Goal: Task Accomplishment & Management: Use online tool/utility

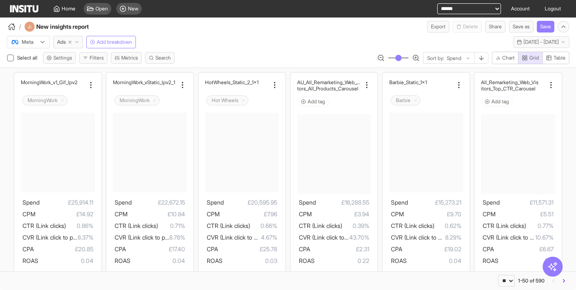
select select "**"
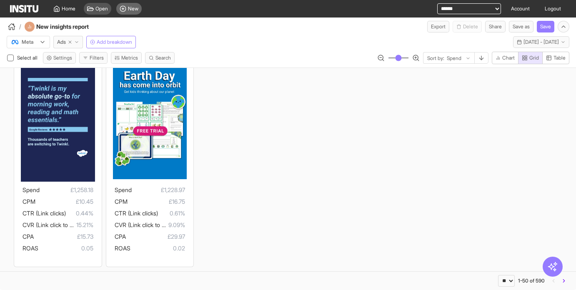
click at [127, 7] on div "New" at bounding box center [128, 9] width 25 height 12
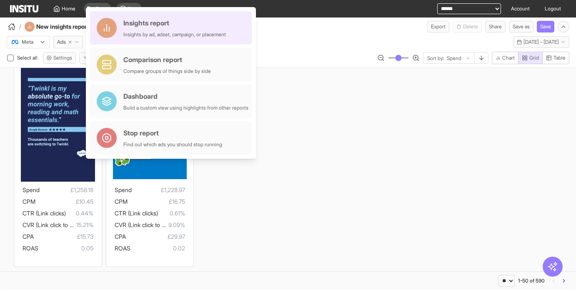
click at [179, 37] on div "Insights by ad, adset, campaign, or placement" at bounding box center [174, 34] width 102 height 7
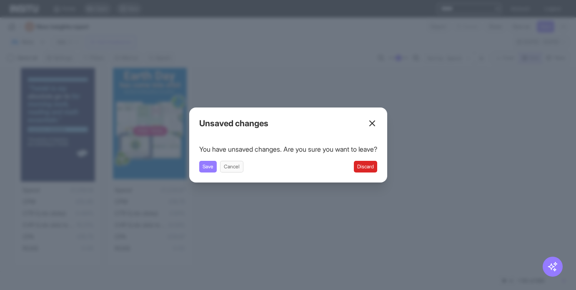
click at [370, 165] on button "Discard" at bounding box center [365, 167] width 23 height 12
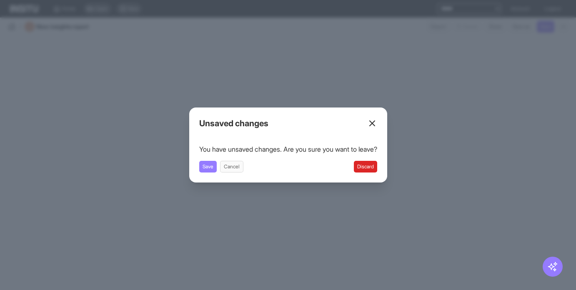
click at [374, 169] on button "Discard" at bounding box center [365, 167] width 23 height 12
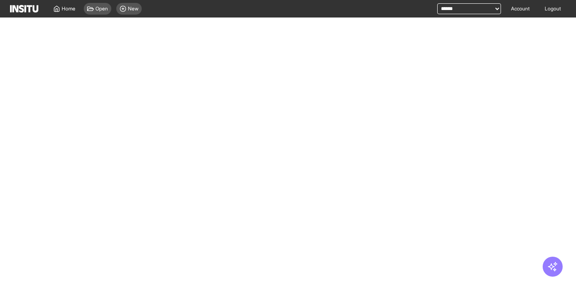
select select "**"
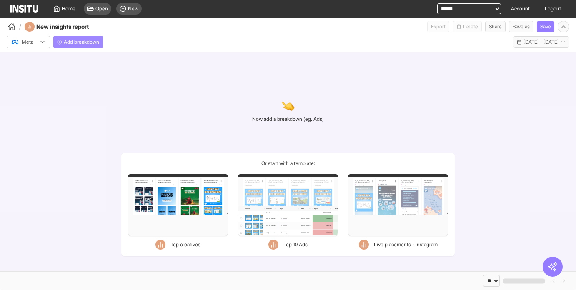
click at [78, 41] on span "Add breakdown" at bounding box center [81, 42] width 35 height 7
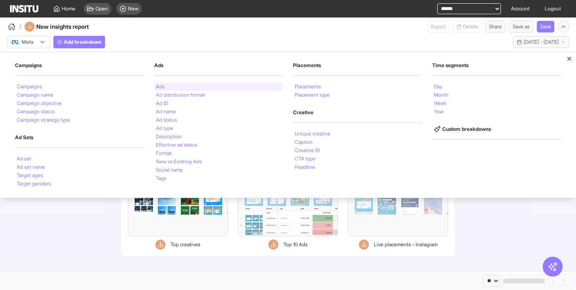
click at [169, 86] on div "Ads" at bounding box center [218, 86] width 129 height 8
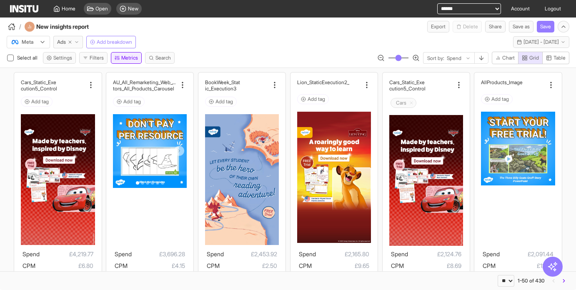
click at [122, 56] on button "Metrics" at bounding box center [126, 58] width 31 height 12
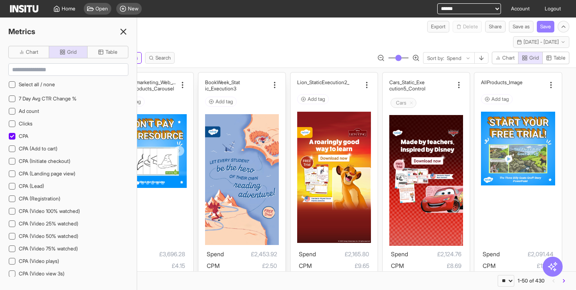
drag, startPoint x: 124, startPoint y: 31, endPoint x: 273, endPoint y: 173, distance: 206.2
click at [124, 31] on line at bounding box center [123, 31] width 5 height 5
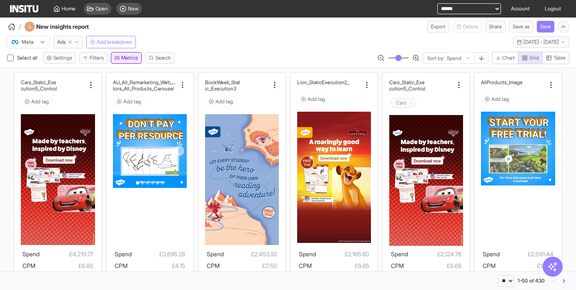
click at [125, 59] on button "Metrics" at bounding box center [126, 58] width 31 height 12
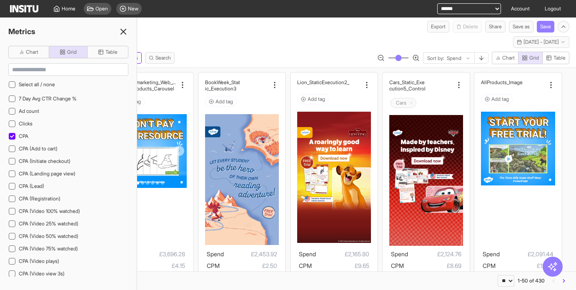
click at [126, 31] on icon at bounding box center [123, 32] width 10 height 10
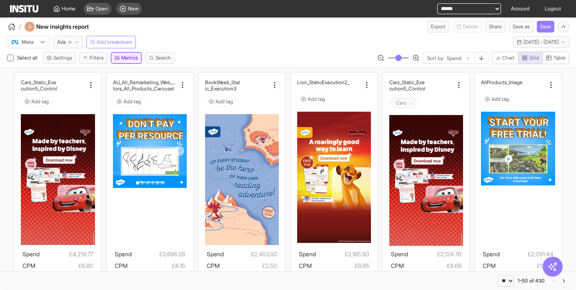
click at [132, 59] on button "Metrics" at bounding box center [126, 58] width 31 height 12
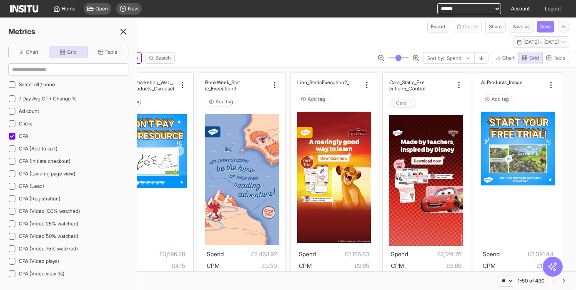
click at [123, 28] on icon at bounding box center [123, 32] width 10 height 10
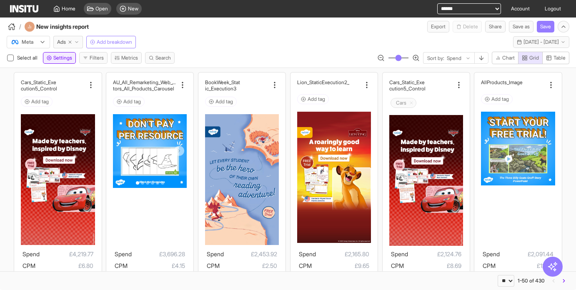
click at [60, 62] on button "Settings" at bounding box center [59, 58] width 33 height 12
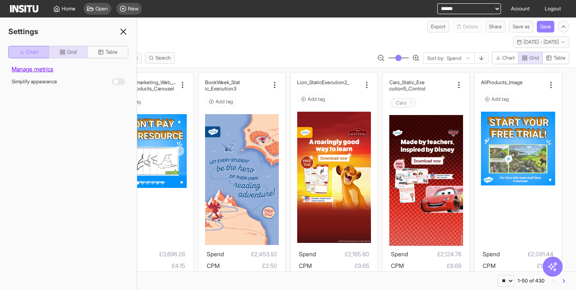
click at [27, 55] on span "Chart" at bounding box center [32, 52] width 12 height 7
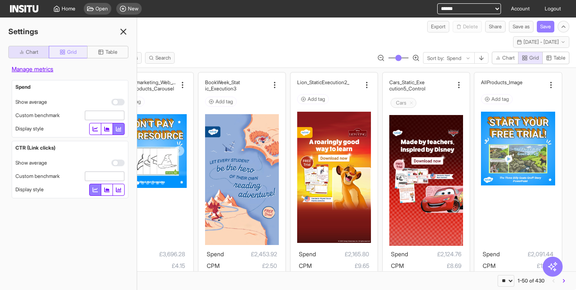
click at [69, 52] on span "Grid" at bounding box center [72, 52] width 10 height 7
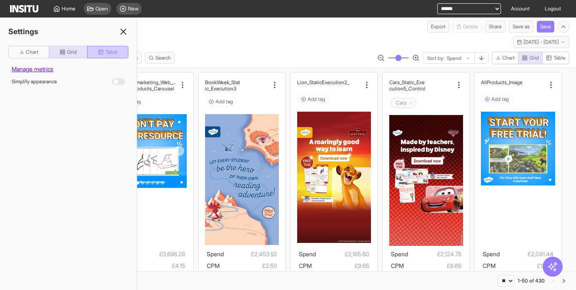
click at [107, 53] on span "Table" at bounding box center [111, 52] width 12 height 7
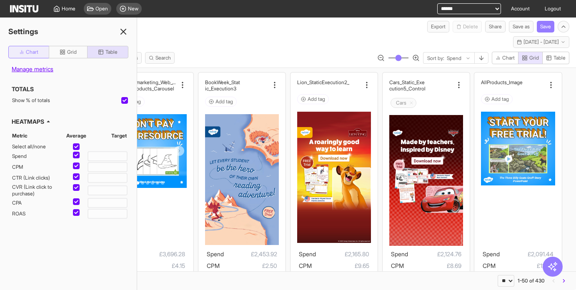
click at [39, 55] on button "Chart" at bounding box center [28, 52] width 41 height 12
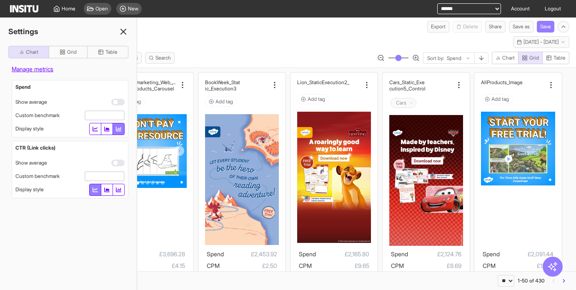
click at [121, 32] on icon at bounding box center [123, 32] width 10 height 10
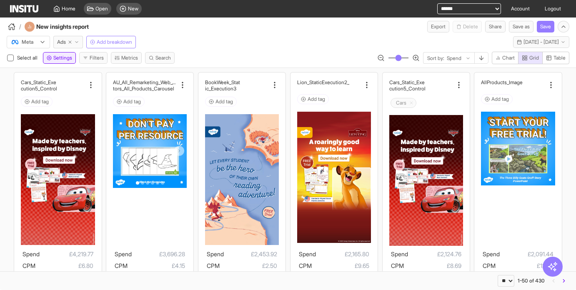
click at [65, 59] on span "Settings" at bounding box center [62, 58] width 19 height 7
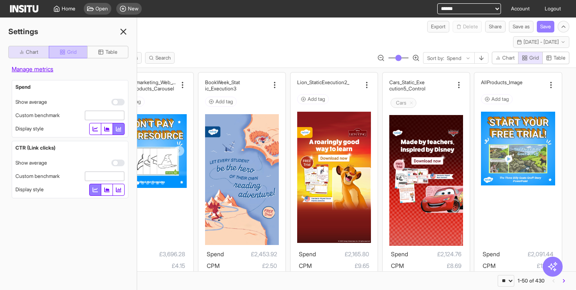
click at [75, 52] on span "Grid" at bounding box center [72, 52] width 10 height 7
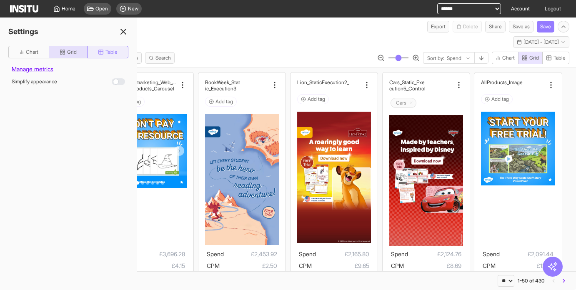
click at [104, 52] on span "Table" at bounding box center [108, 52] width 20 height 7
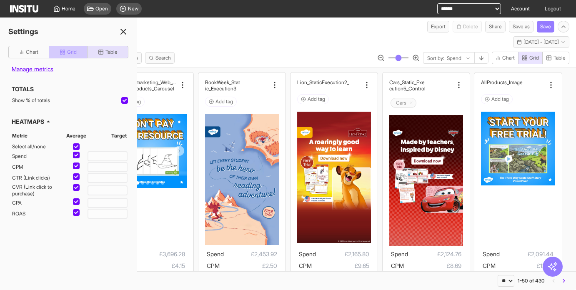
click at [67, 55] on span "Grid" at bounding box center [72, 52] width 10 height 7
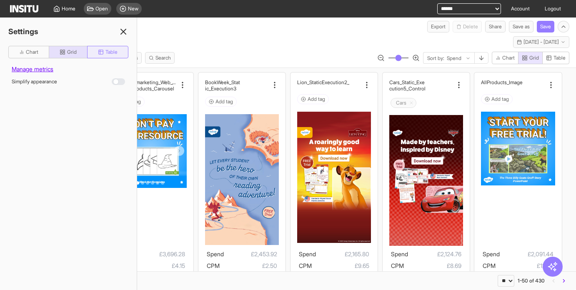
click at [110, 54] on span "Table" at bounding box center [111, 52] width 12 height 7
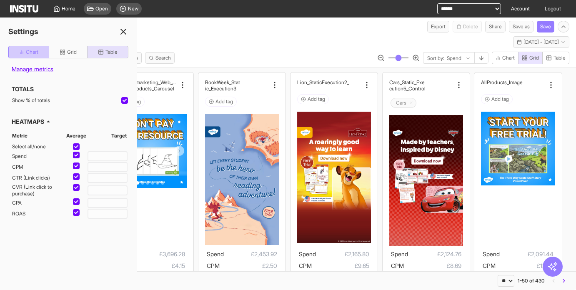
click at [32, 47] on button "Chart" at bounding box center [28, 52] width 41 height 12
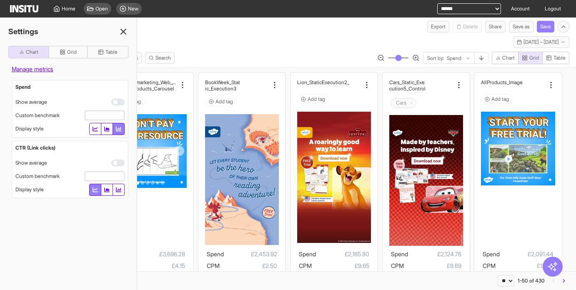
click at [120, 34] on icon at bounding box center [123, 32] width 10 height 10
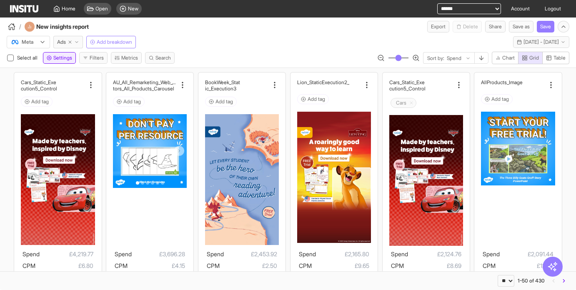
click at [65, 60] on span "Settings" at bounding box center [62, 58] width 19 height 7
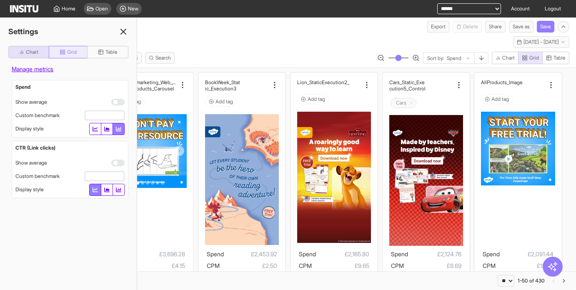
click at [66, 52] on span "Grid" at bounding box center [68, 52] width 17 height 7
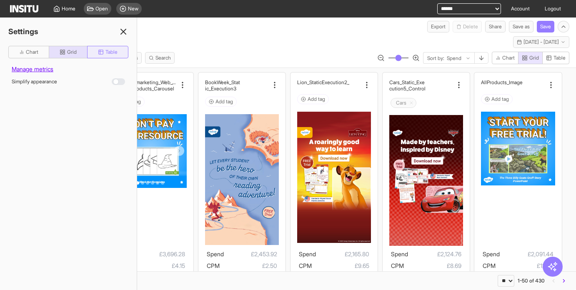
click at [101, 52] on icon "button" at bounding box center [101, 52] width 6 height 6
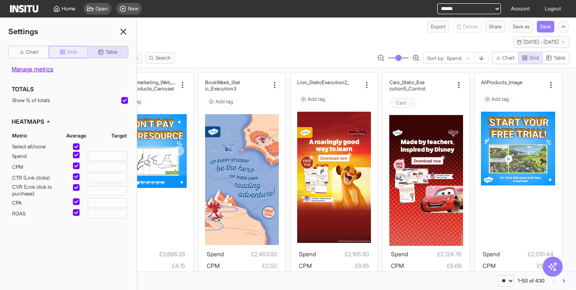
click at [78, 52] on button "Grid" at bounding box center [68, 52] width 39 height 12
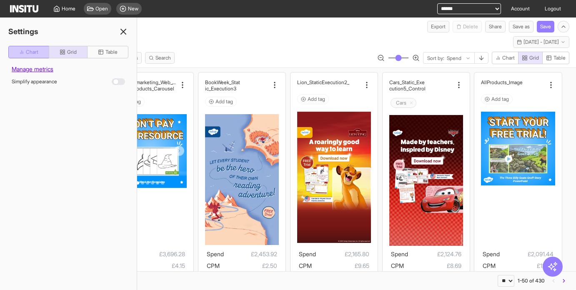
click at [41, 54] on button "Chart" at bounding box center [28, 52] width 41 height 12
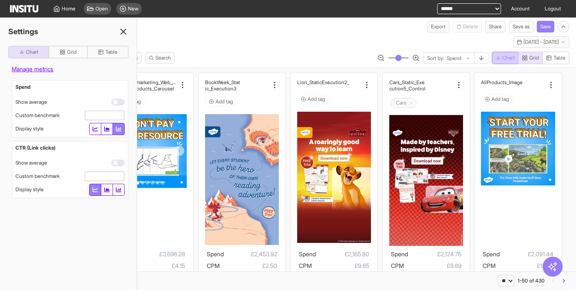
click at [506, 53] on button "Chart" at bounding box center [504, 58] width 27 height 12
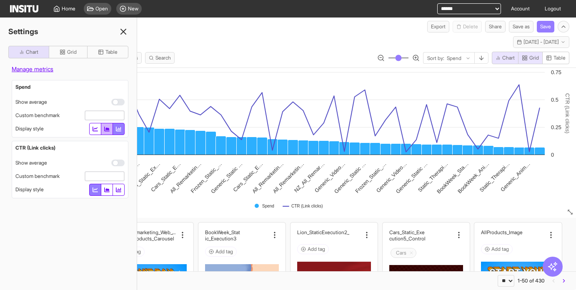
click at [108, 129] on icon "button" at bounding box center [106, 128] width 5 height 5
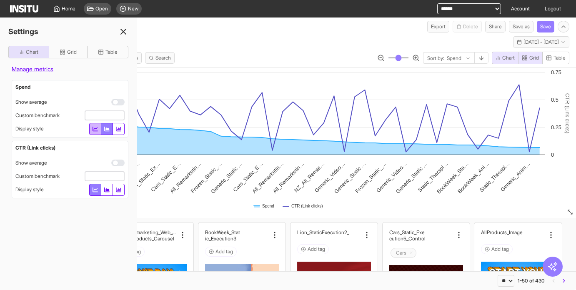
click at [94, 129] on icon "button" at bounding box center [94, 128] width 5 height 5
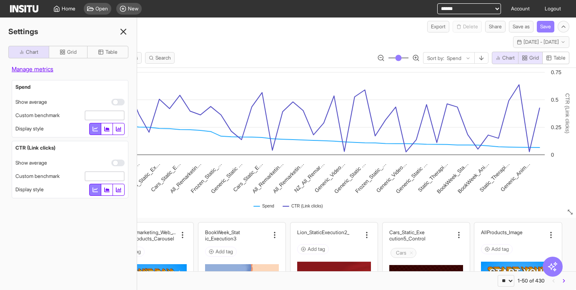
click at [106, 130] on icon "button" at bounding box center [106, 128] width 5 height 5
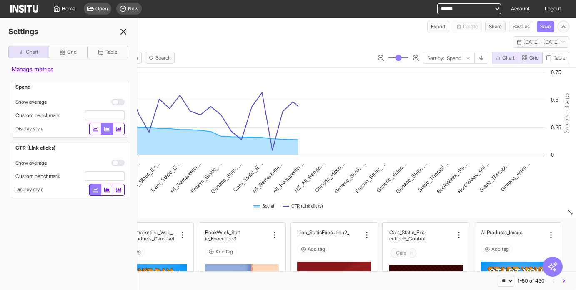
click at [107, 193] on button "button" at bounding box center [107, 190] width 12 height 12
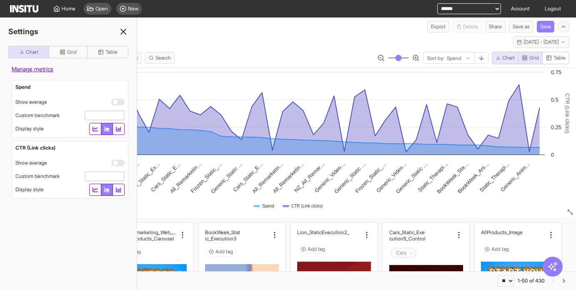
click at [92, 129] on button "button" at bounding box center [95, 129] width 12 height 12
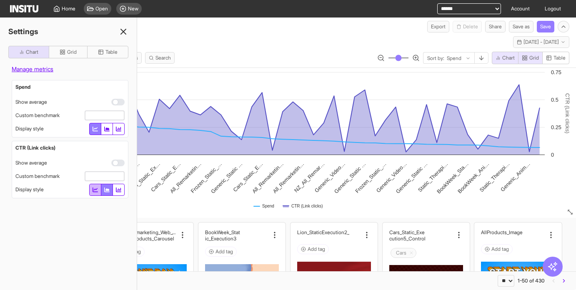
click at [94, 190] on icon "button" at bounding box center [94, 189] width 5 height 5
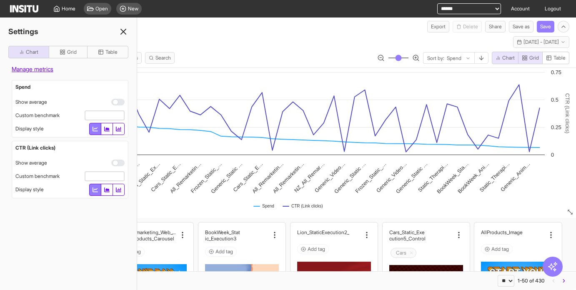
click at [121, 129] on button "button" at bounding box center [118, 129] width 12 height 12
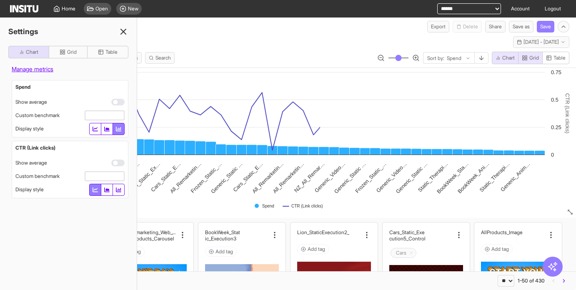
click at [119, 196] on div "CTR (Link clicks) Show average Custom benchmark Display style" at bounding box center [70, 169] width 117 height 57
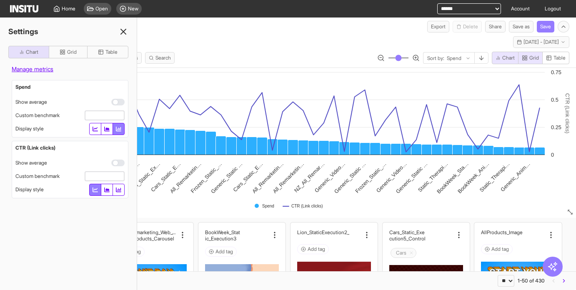
click at [119, 194] on button "button" at bounding box center [118, 190] width 12 height 12
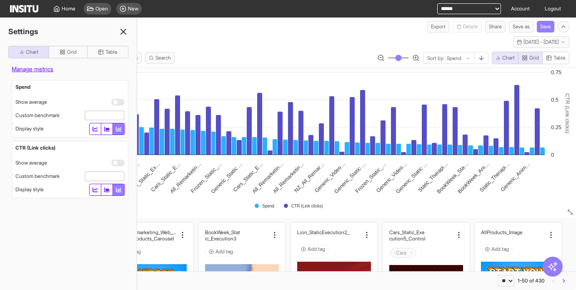
click at [124, 34] on icon at bounding box center [123, 32] width 10 height 10
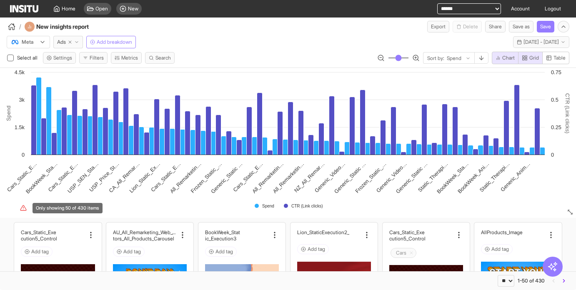
click at [22, 209] on icon "Only showing 50 of 430 items" at bounding box center [23, 207] width 7 height 7
click at [548, 59] on icon "button" at bounding box center [549, 58] width 6 height 6
click at [507, 59] on span "Chart" at bounding box center [508, 58] width 12 height 7
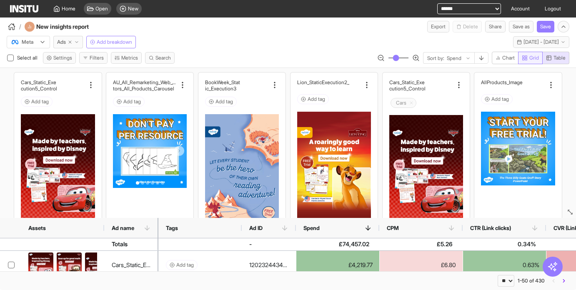
click at [526, 58] on icon "button" at bounding box center [524, 58] width 6 height 6
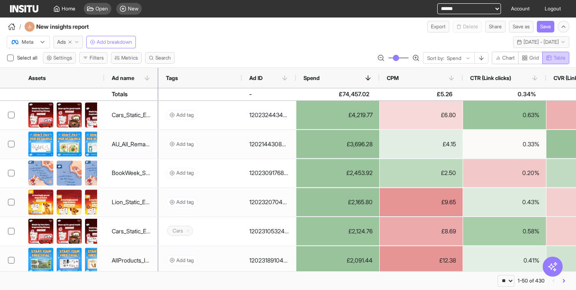
click at [554, 59] on span "Table" at bounding box center [559, 58] width 12 height 7
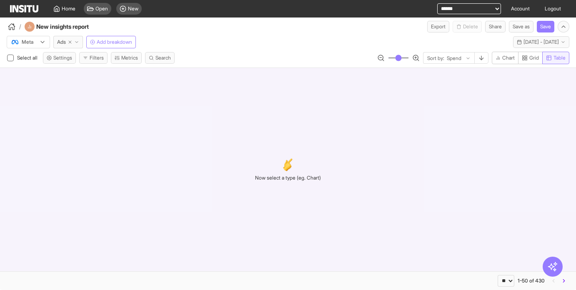
click at [553, 59] on span "Table" at bounding box center [559, 58] width 12 height 7
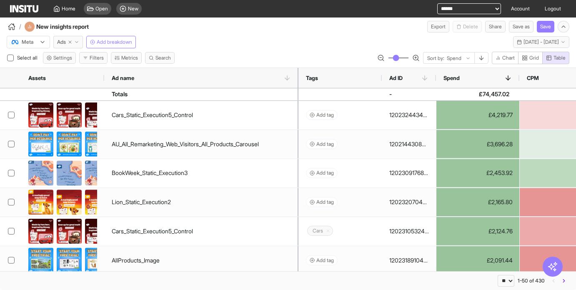
drag, startPoint x: 157, startPoint y: 80, endPoint x: 262, endPoint y: 100, distance: 106.8
click at [297, 80] on div at bounding box center [298, 78] width 3 height 20
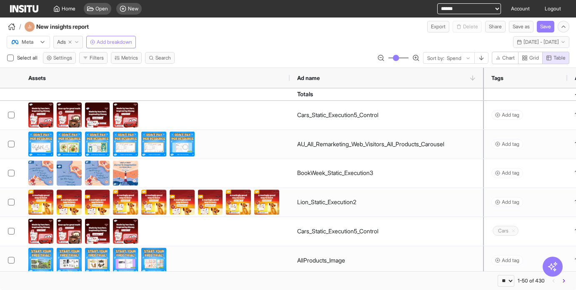
drag, startPoint x: 105, startPoint y: 76, endPoint x: 292, endPoint y: 95, distance: 187.5
click at [290, 89] on div "Assets Ad name Tags Ad ID -" at bounding box center [288, 169] width 576 height 203
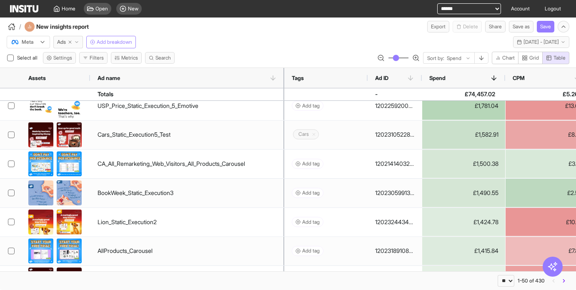
drag, startPoint x: 289, startPoint y: 80, endPoint x: 90, endPoint y: 83, distance: 199.1
click at [90, 83] on div at bounding box center [89, 78] width 3 height 20
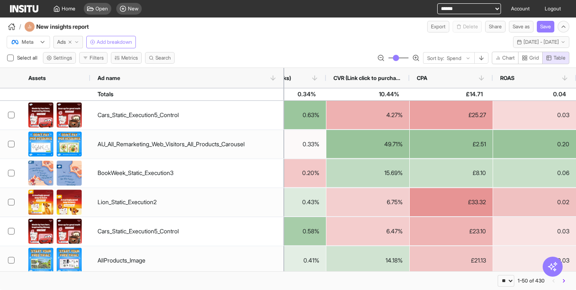
click at [284, 70] on div "Assets Ad name" at bounding box center [142, 78] width 284 height 20
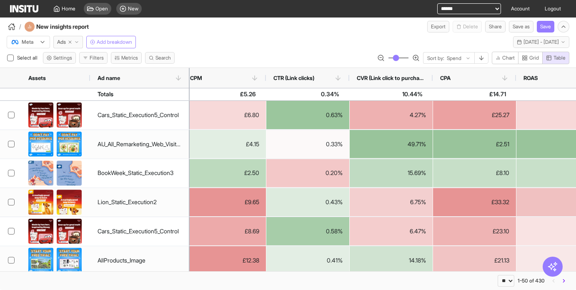
drag, startPoint x: 283, startPoint y: 71, endPoint x: 253, endPoint y: 57, distance: 33.0
click at [189, 72] on div at bounding box center [189, 78] width 3 height 20
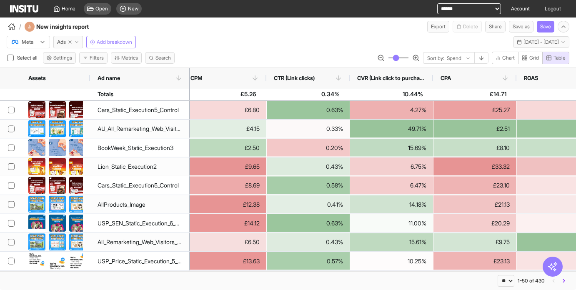
drag, startPoint x: 384, startPoint y: 59, endPoint x: 389, endPoint y: 60, distance: 4.7
click at [389, 58] on input "range" at bounding box center [398, 57] width 21 height 1
click at [553, 57] on span "Table" at bounding box center [559, 58] width 12 height 7
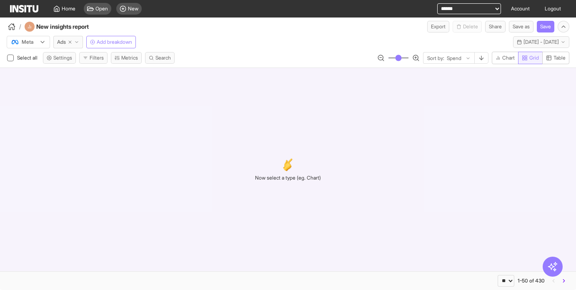
click at [537, 58] on span "Grid" at bounding box center [534, 58] width 10 height 7
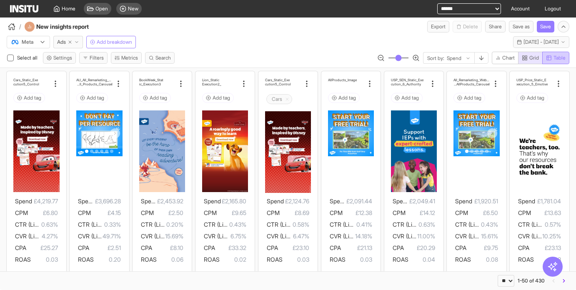
click at [553, 57] on span "Table" at bounding box center [559, 58] width 12 height 7
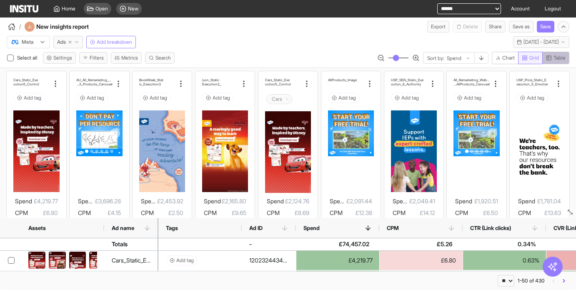
drag, startPoint x: 548, startPoint y: 60, endPoint x: 534, endPoint y: 60, distance: 13.7
click at [546, 60] on icon "button" at bounding box center [549, 58] width 6 height 6
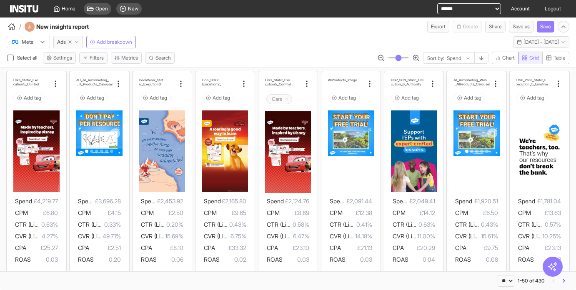
click at [534, 60] on span "Grid" at bounding box center [534, 58] width 10 height 7
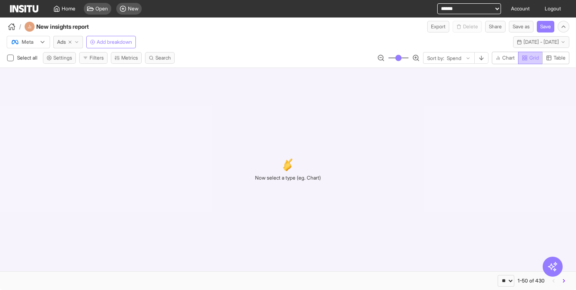
click at [529, 55] on span "Grid" at bounding box center [534, 58] width 10 height 7
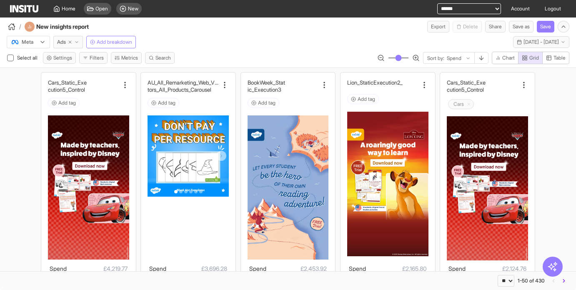
drag, startPoint x: 391, startPoint y: 57, endPoint x: 391, endPoint y: 63, distance: 5.4
type input "**"
click at [391, 58] on input "range" at bounding box center [398, 57] width 21 height 1
click at [271, 103] on span "Add tag" at bounding box center [266, 103] width 17 height 7
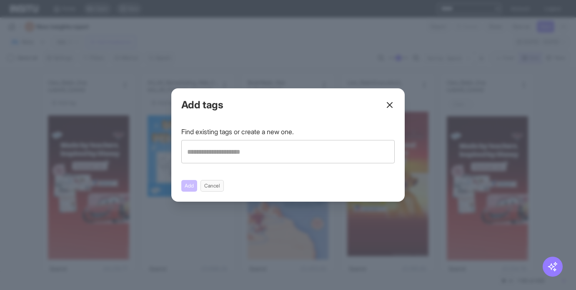
click at [391, 105] on icon at bounding box center [389, 105] width 10 height 10
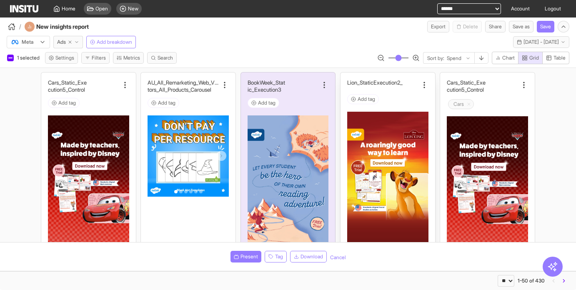
scroll to position [4, 0]
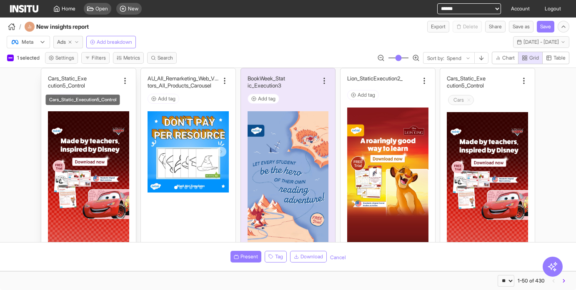
click at [102, 84] on div "Cars_Static_Exe cution5_Control" at bounding box center [83, 82] width 71 height 14
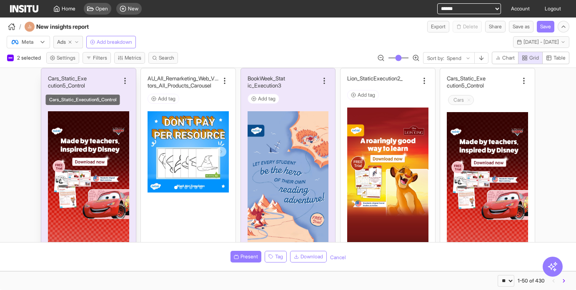
drag, startPoint x: 99, startPoint y: 81, endPoint x: 88, endPoint y: 88, distance: 12.7
click at [99, 81] on div "Cars_Static_Exe cution5_Control" at bounding box center [83, 82] width 71 height 14
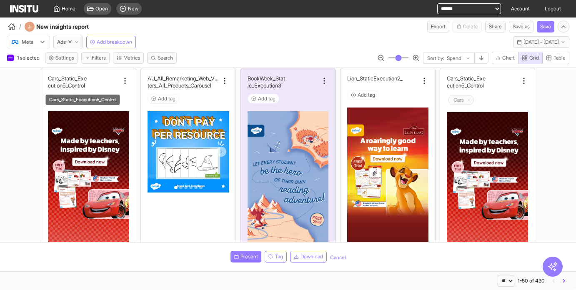
click at [59, 100] on div "Cars_Static_Execution5_Control" at bounding box center [83, 100] width 74 height 10
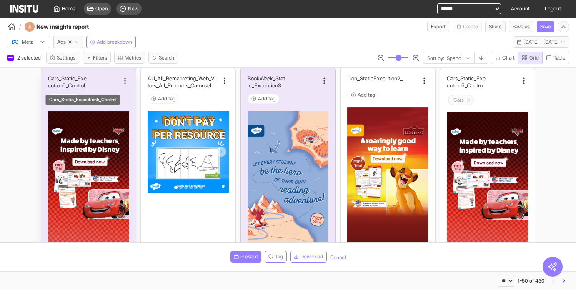
drag, startPoint x: 97, startPoint y: 77, endPoint x: 91, endPoint y: 80, distance: 7.1
click at [97, 77] on div "Cars_Static_Exe cution5_Control" at bounding box center [83, 82] width 71 height 14
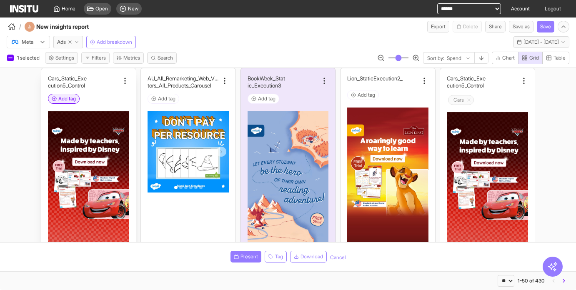
click at [72, 99] on span "Add tag" at bounding box center [66, 98] width 17 height 7
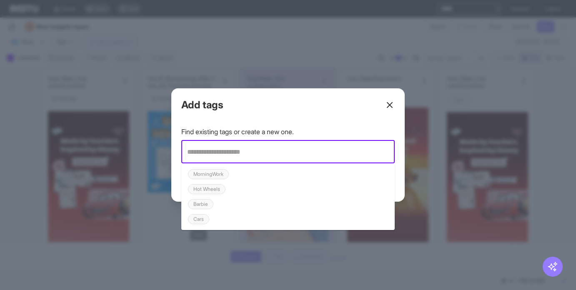
click at [202, 220] on h2 "Cars" at bounding box center [198, 219] width 10 height 7
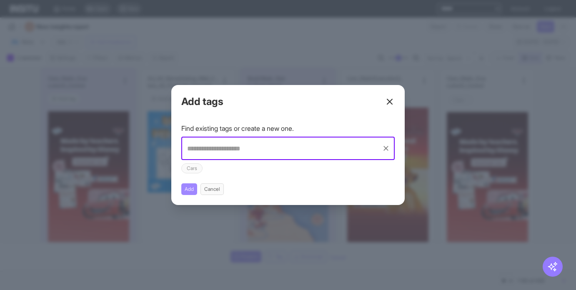
click at [193, 189] on button "Add" at bounding box center [189, 189] width 16 height 12
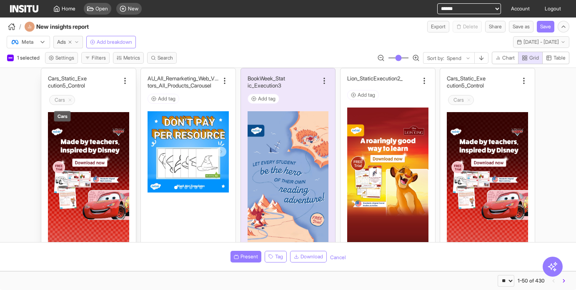
click at [71, 100] on line "Delete tag icon" at bounding box center [70, 100] width 2 height 2
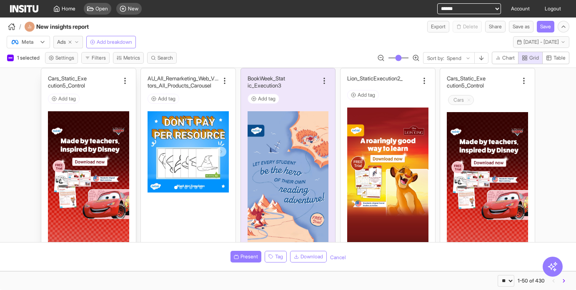
click at [71, 100] on span "Add tag" at bounding box center [66, 98] width 17 height 7
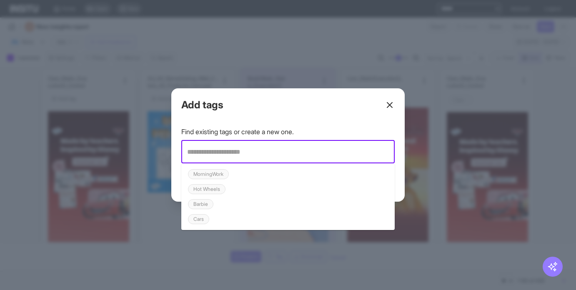
click at [211, 155] on input "text" at bounding box center [288, 152] width 206 height 16
click at [208, 213] on li "Cars" at bounding box center [287, 219] width 213 height 15
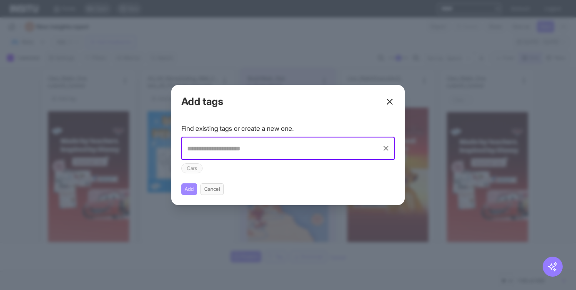
click at [189, 187] on button "Add" at bounding box center [189, 189] width 16 height 12
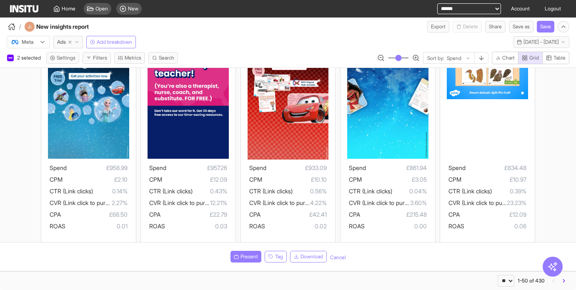
scroll to position [1089, 0]
